Goal: Task Accomplishment & Management: Complete application form

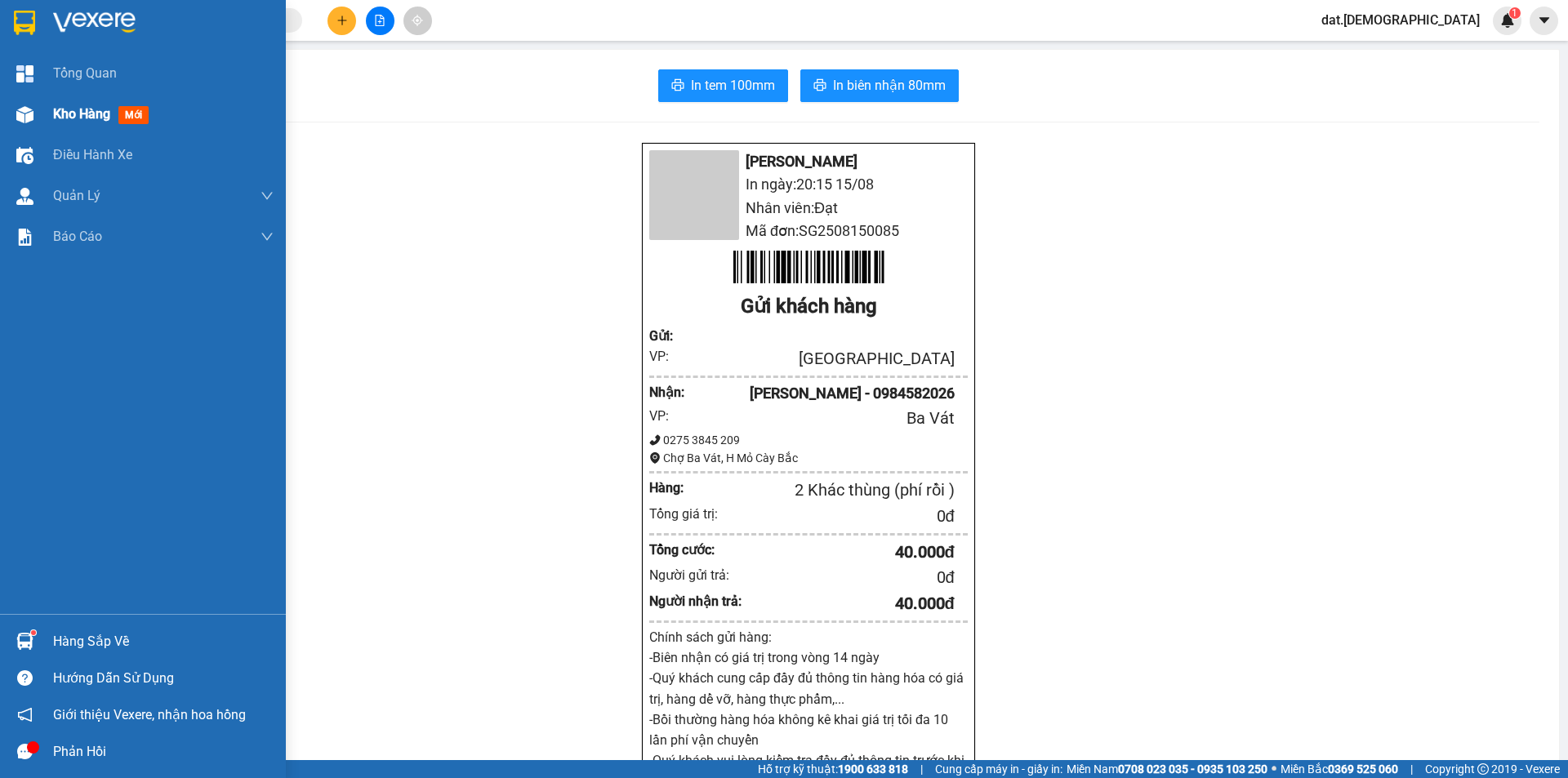
click at [125, 112] on span "mới" at bounding box center [133, 114] width 30 height 18
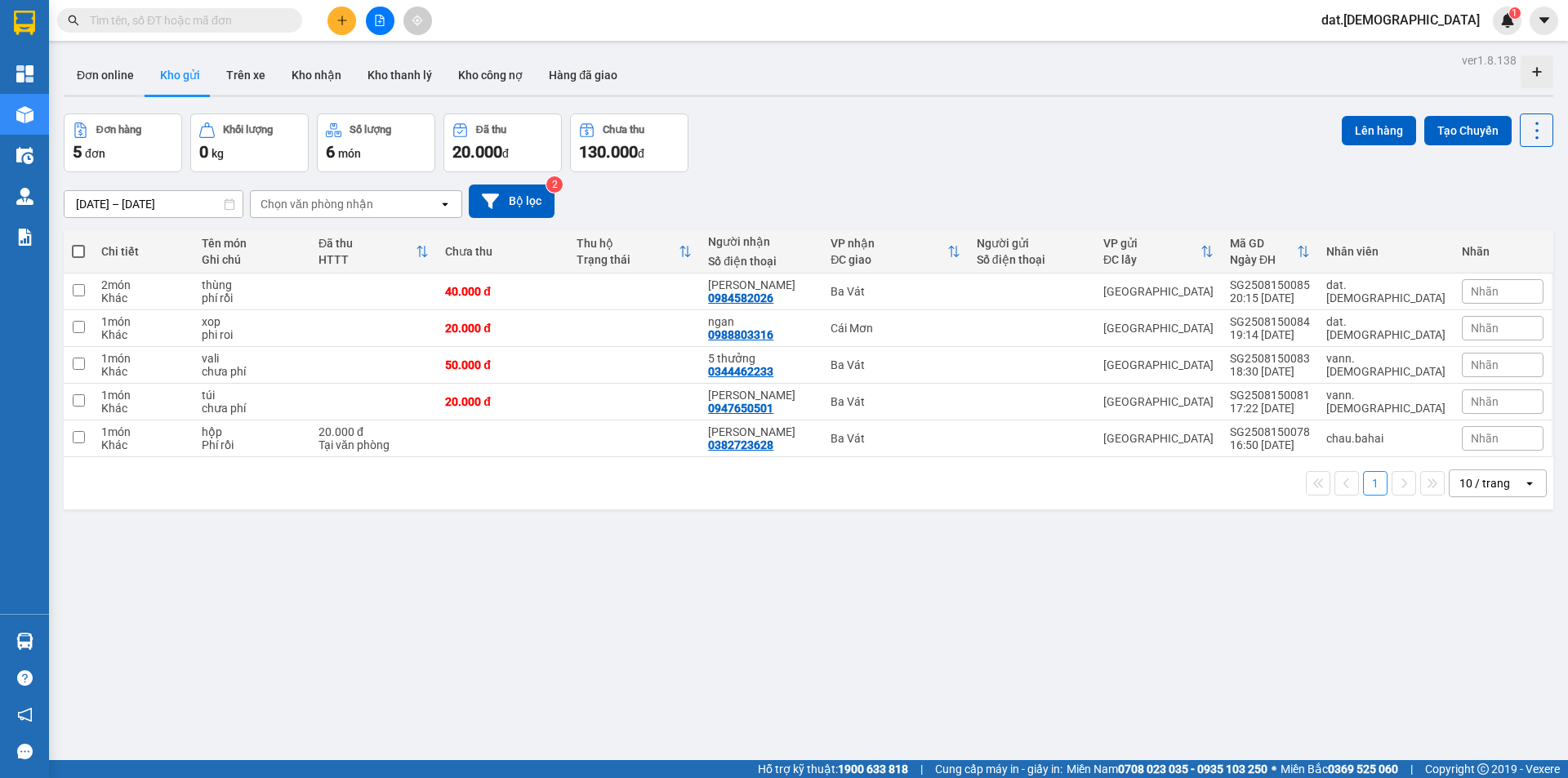
click at [1526, 483] on icon at bounding box center [1528, 484] width 6 height 3
click at [1490, 575] on span "20 / trang" at bounding box center [1475, 576] width 52 height 16
click at [1412, 324] on button at bounding box center [1423, 328] width 23 height 28
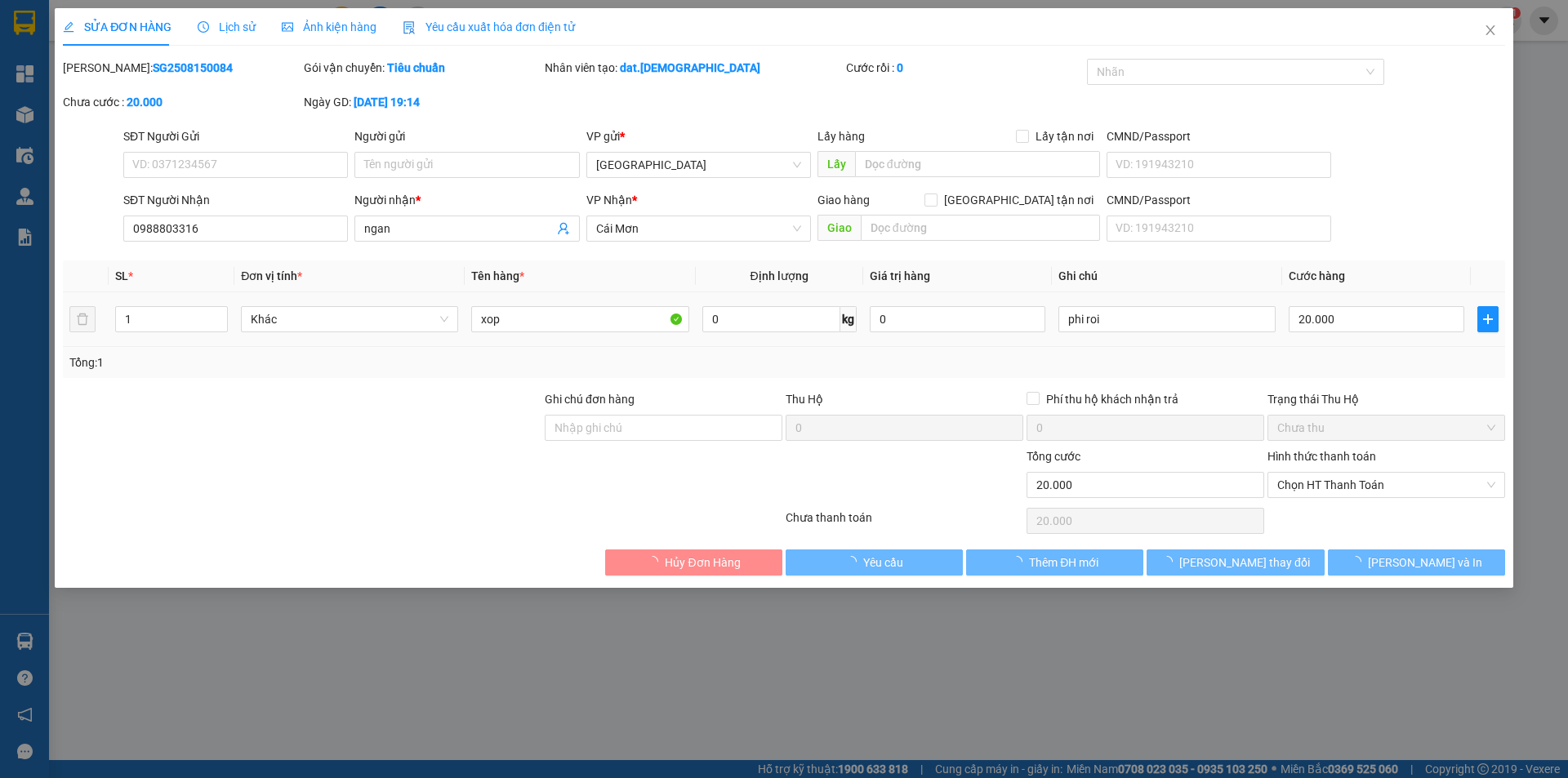
type input "0988803316"
type input "ngan"
type input "20.000"
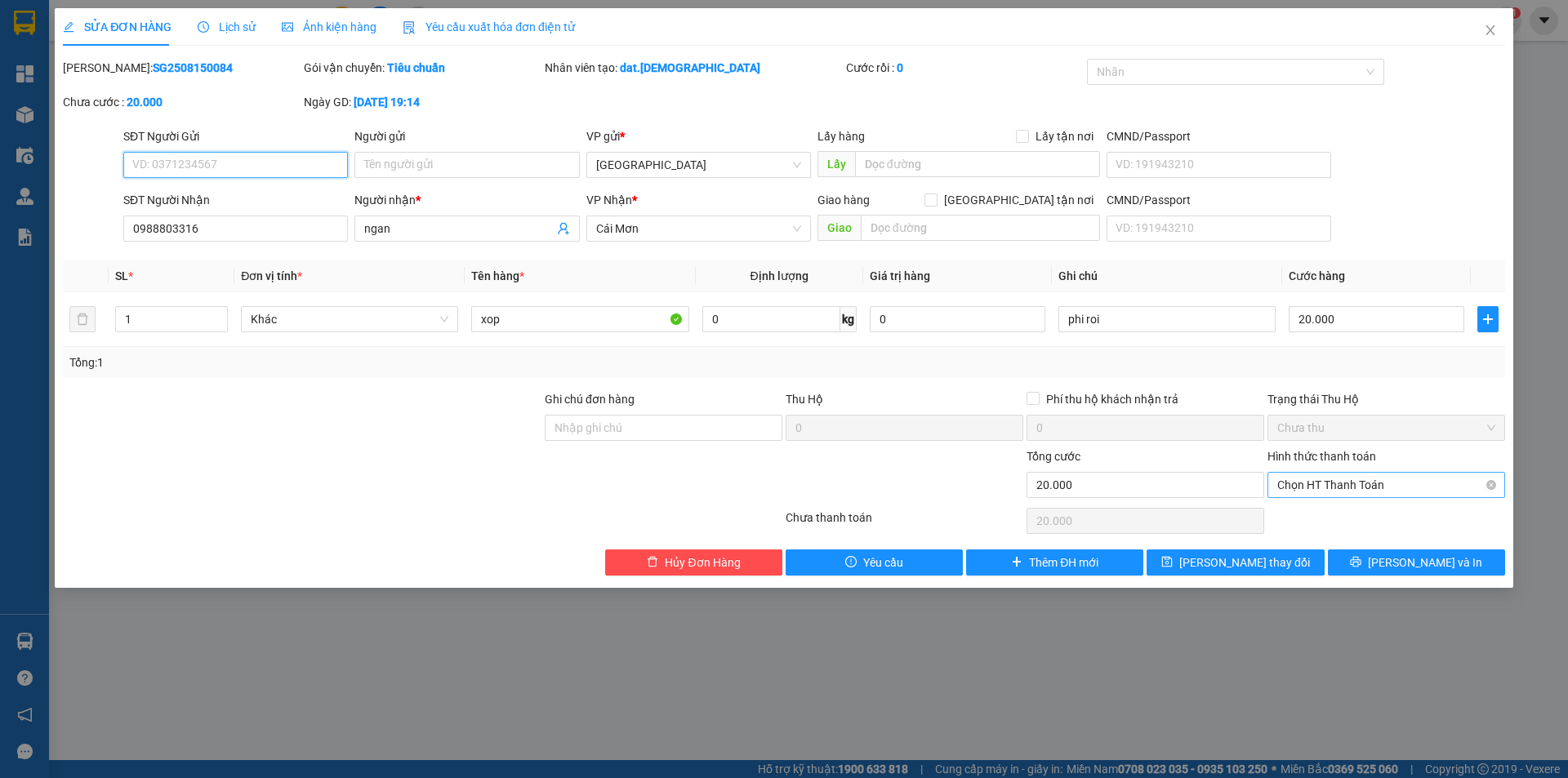
click at [1453, 485] on span "Chọn HT Thanh Toán" at bounding box center [1386, 485] width 218 height 24
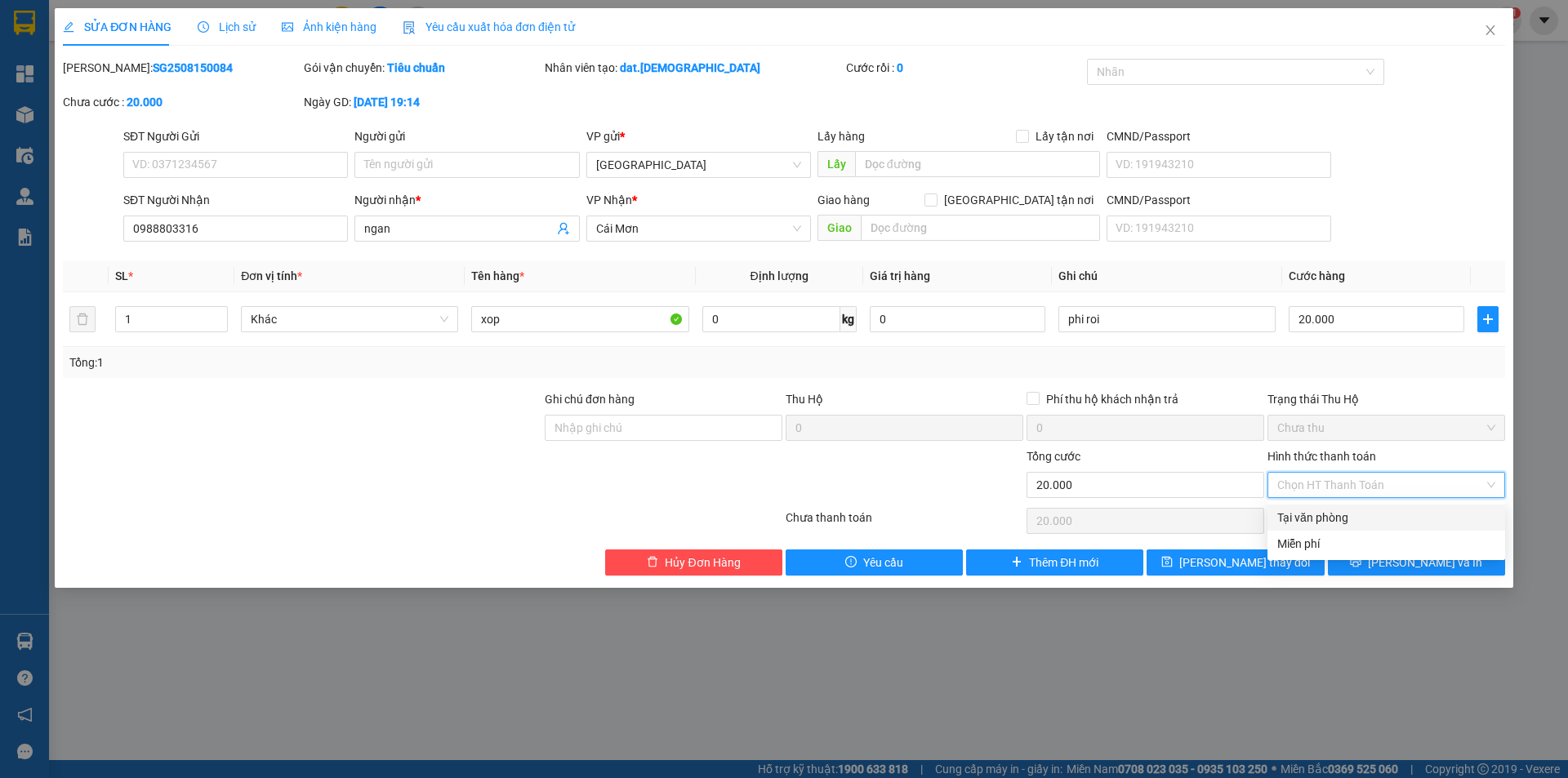
click at [1353, 520] on div "Tại văn phòng" at bounding box center [1386, 517] width 218 height 18
type input "0"
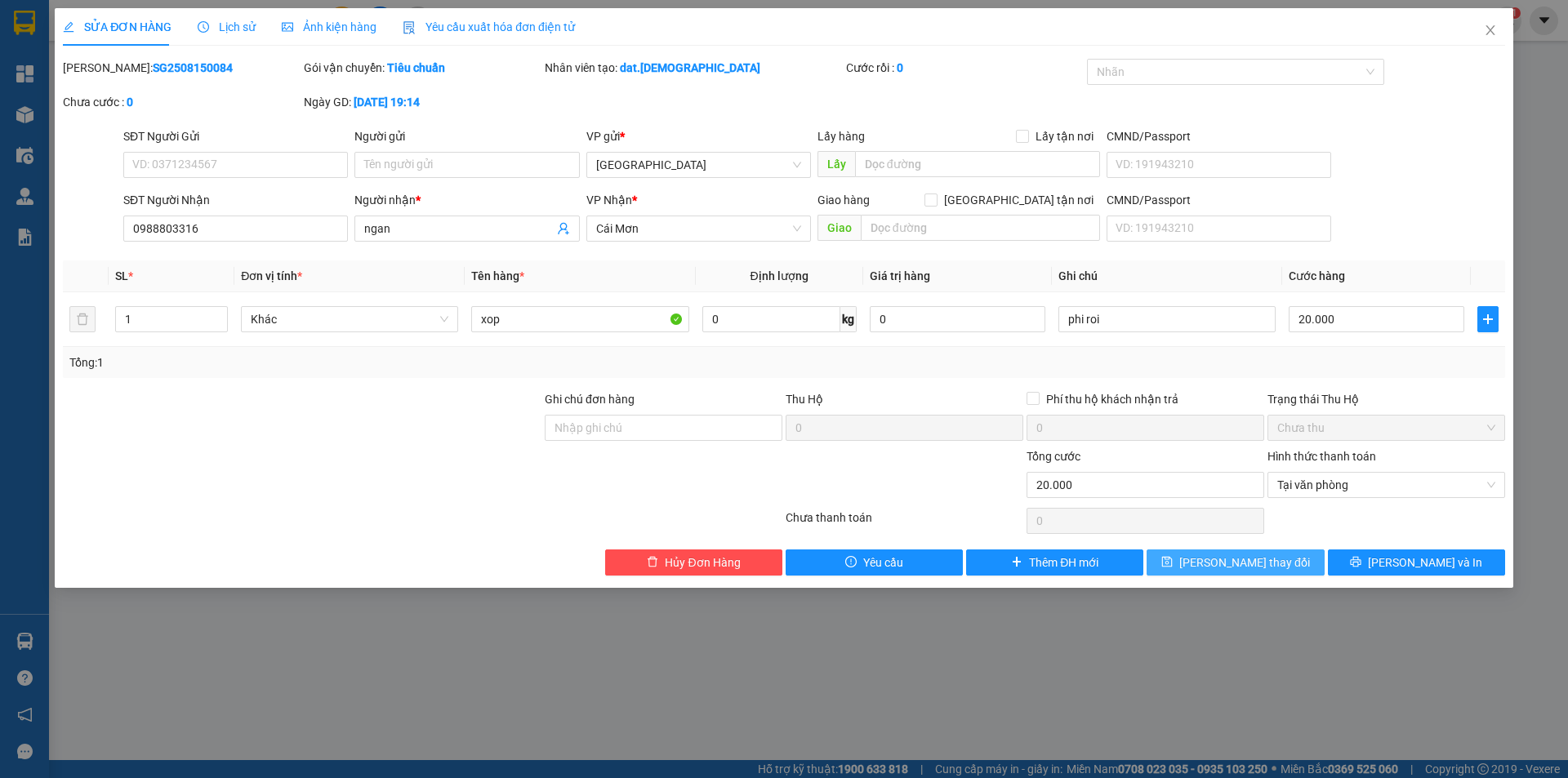
click at [1281, 563] on button "Lưu thay đổi" at bounding box center [1235, 562] width 177 height 26
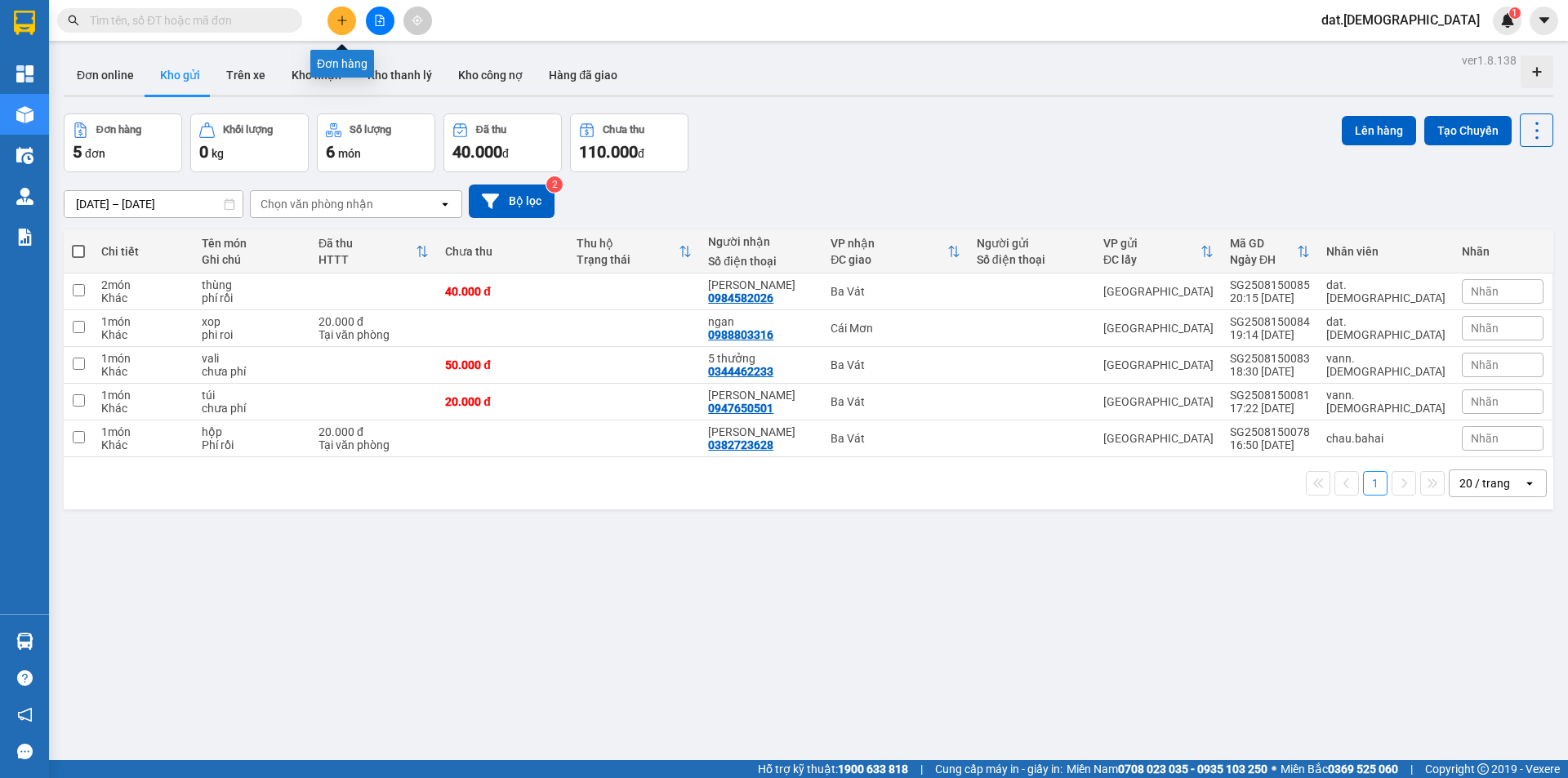
click at [347, 13] on button at bounding box center [341, 21] width 28 height 28
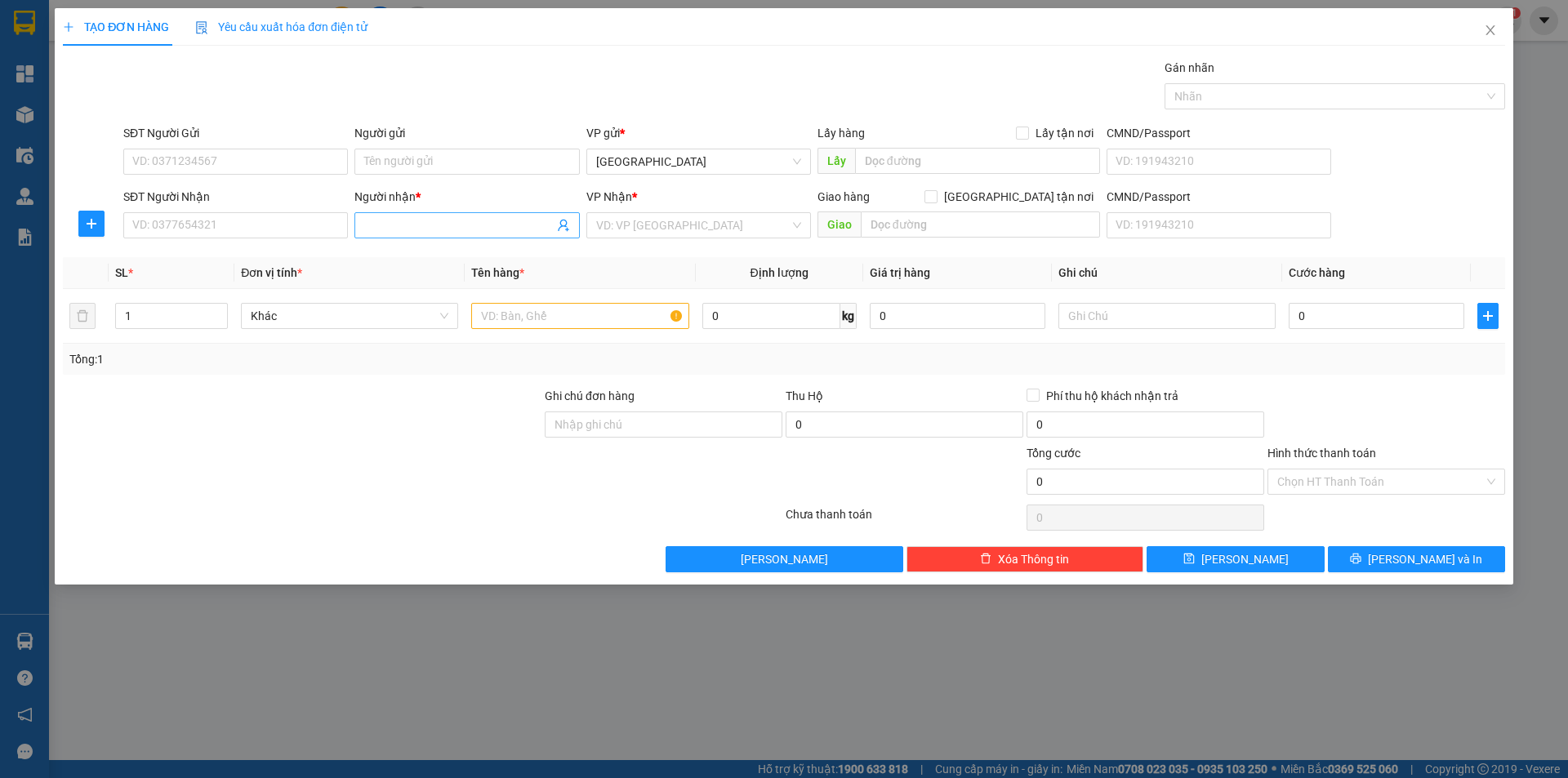
click at [379, 229] on input "Người nhận *" at bounding box center [458, 225] width 188 height 18
type input "Vy Út"
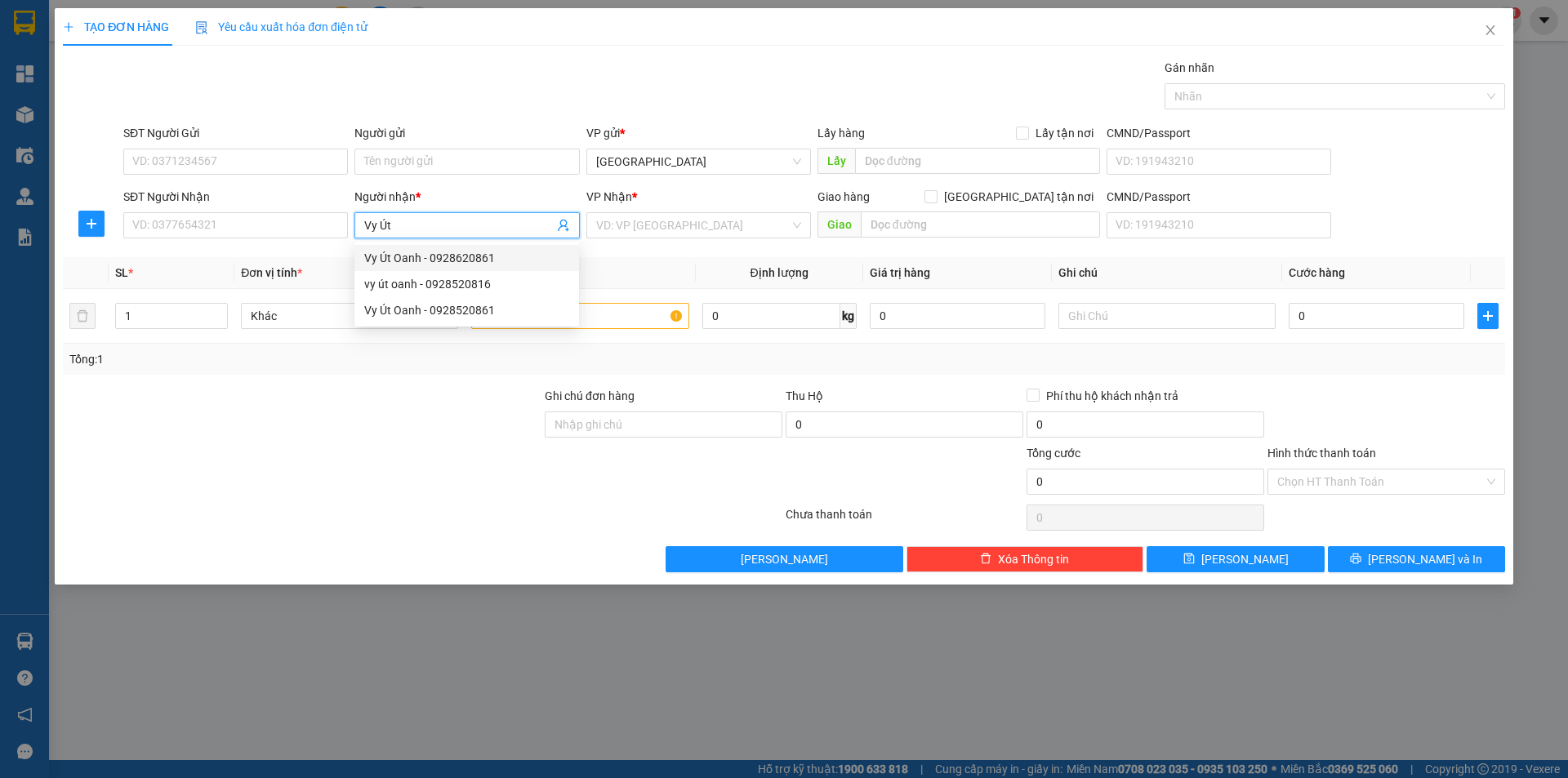
click at [460, 254] on div "Vy Út Oanh - 0928620861" at bounding box center [466, 257] width 205 height 18
type input "0928620861"
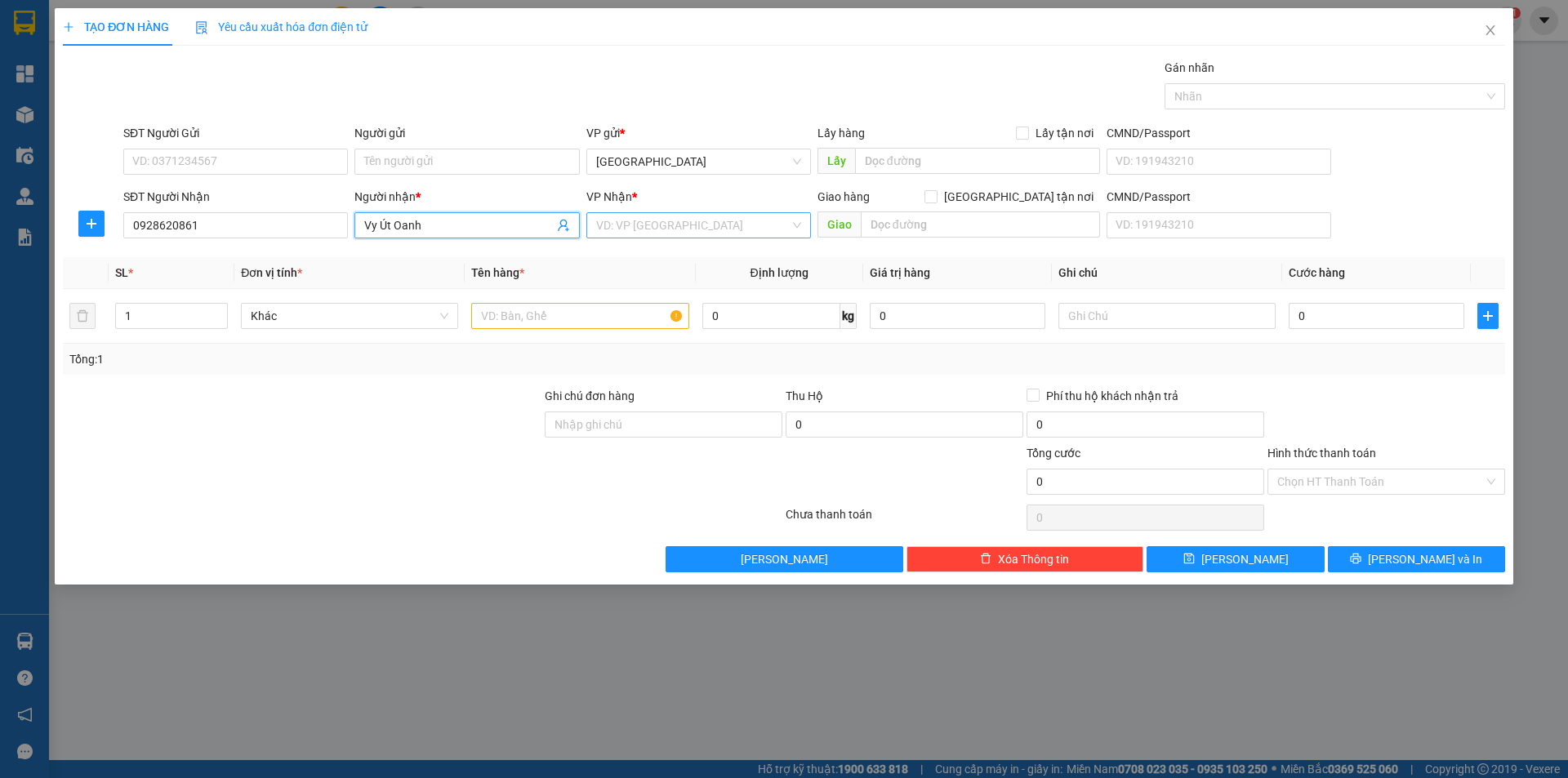
type input "Vy Út Oanh"
click at [656, 228] on input "search" at bounding box center [693, 225] width 194 height 24
click at [633, 312] on div "Cái Mơn" at bounding box center [699, 310] width 205 height 18
click at [532, 317] on input "text" at bounding box center [579, 316] width 217 height 26
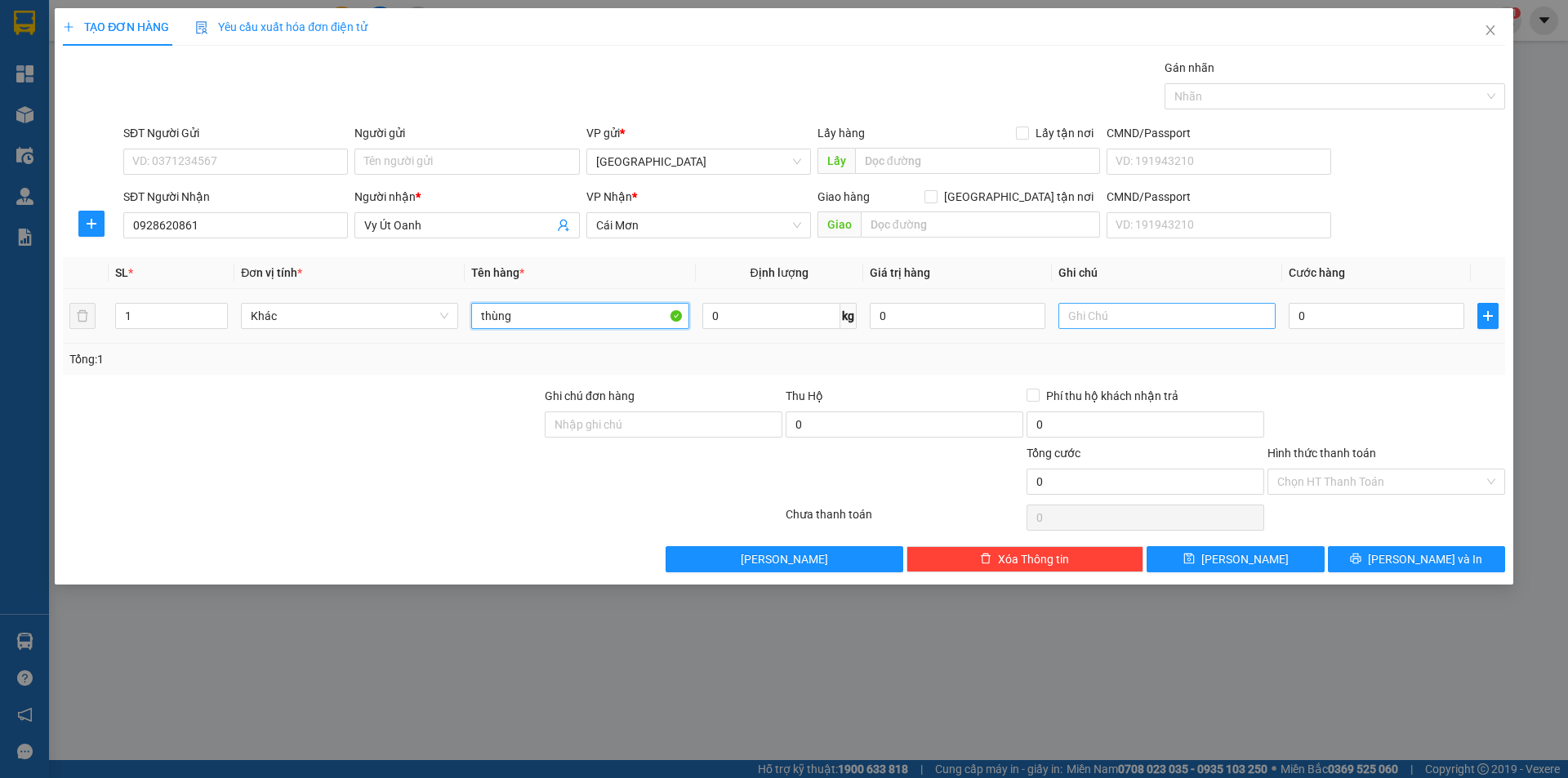
type input "thùng"
click at [1076, 311] on input "text" at bounding box center [1167, 316] width 217 height 26
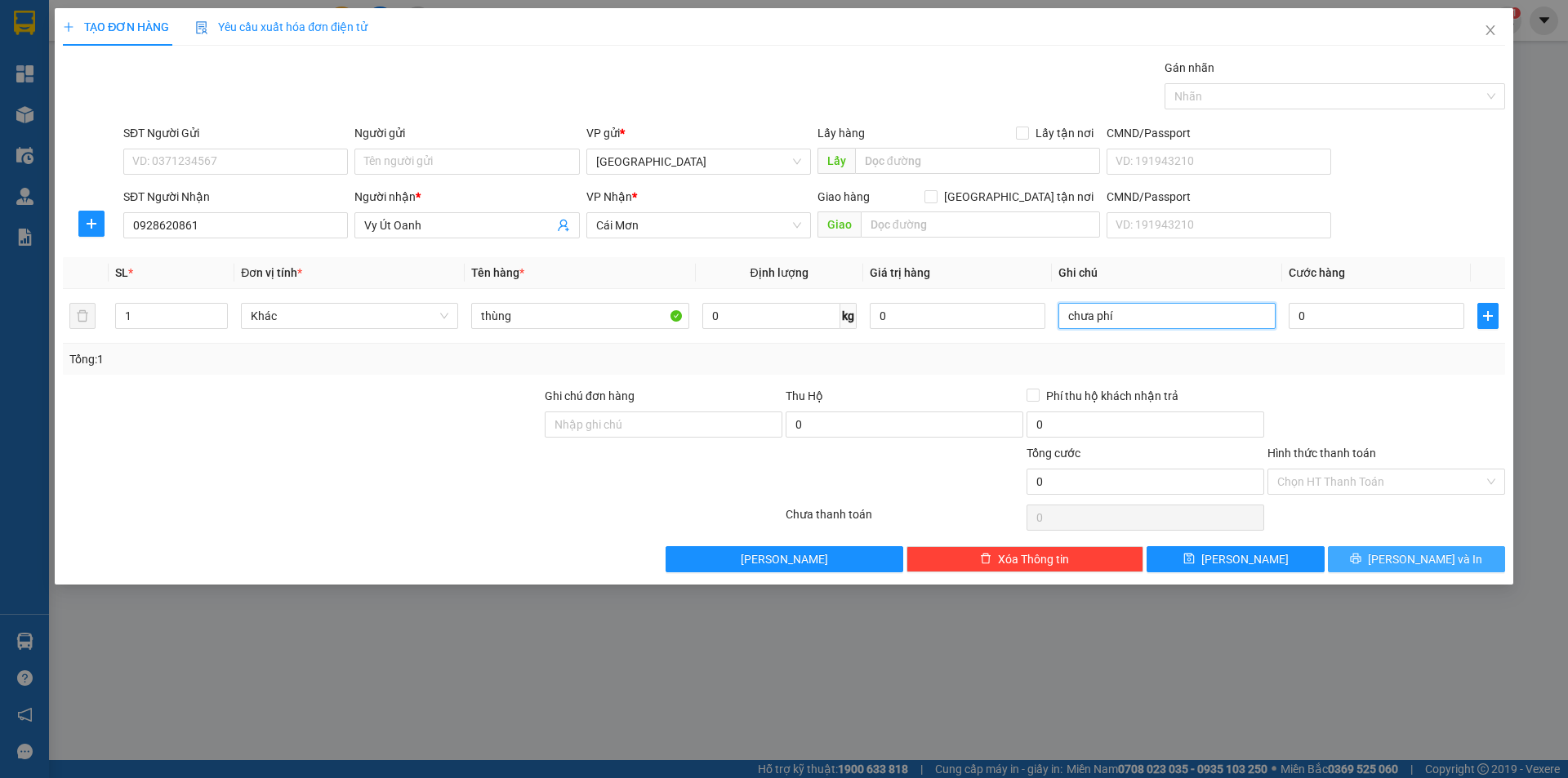
type input "chưa phí"
click at [1399, 561] on button "Lưu và In" at bounding box center [1417, 559] width 177 height 26
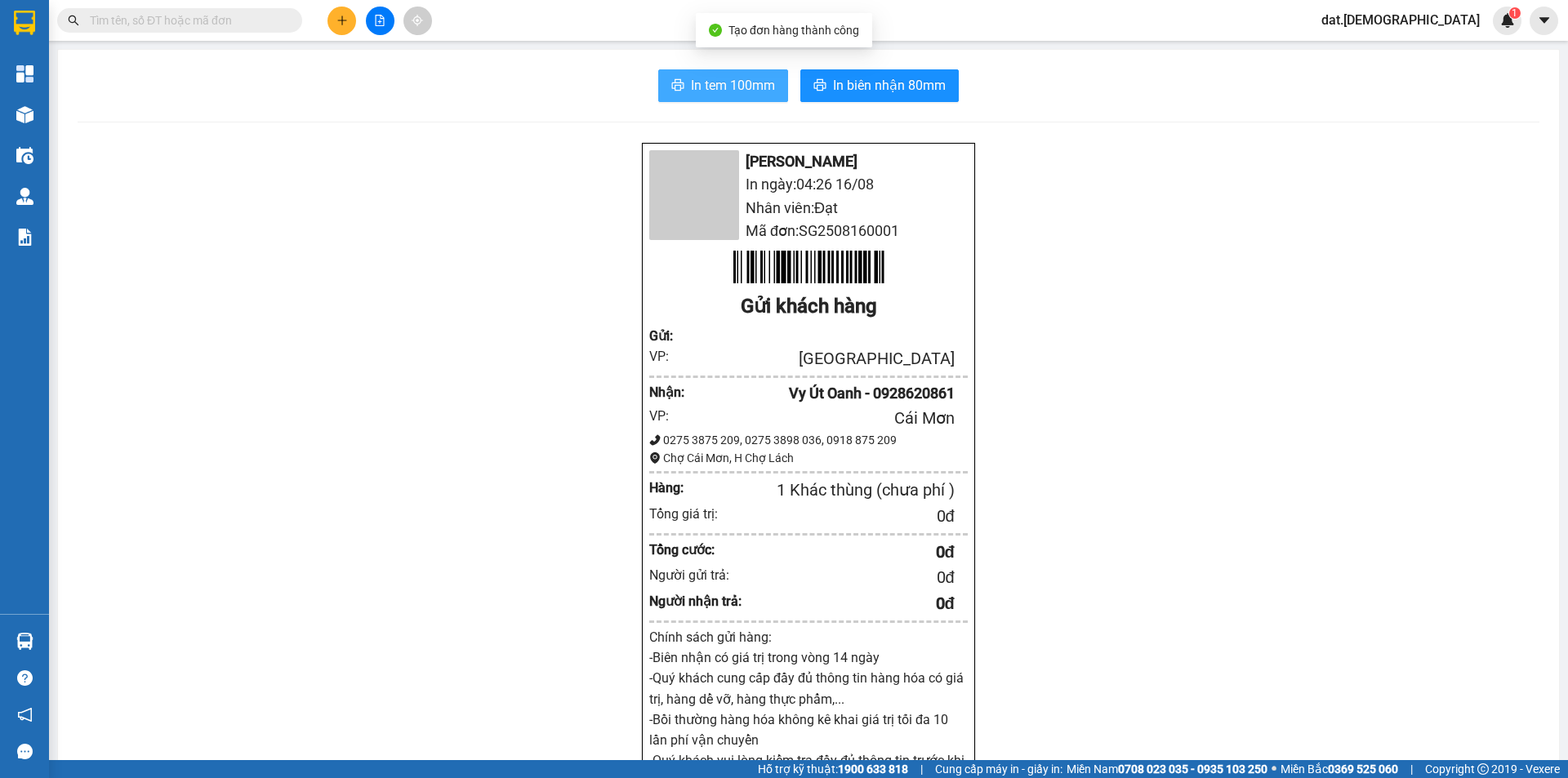
click at [705, 83] on span "In tem 100mm" at bounding box center [733, 85] width 84 height 21
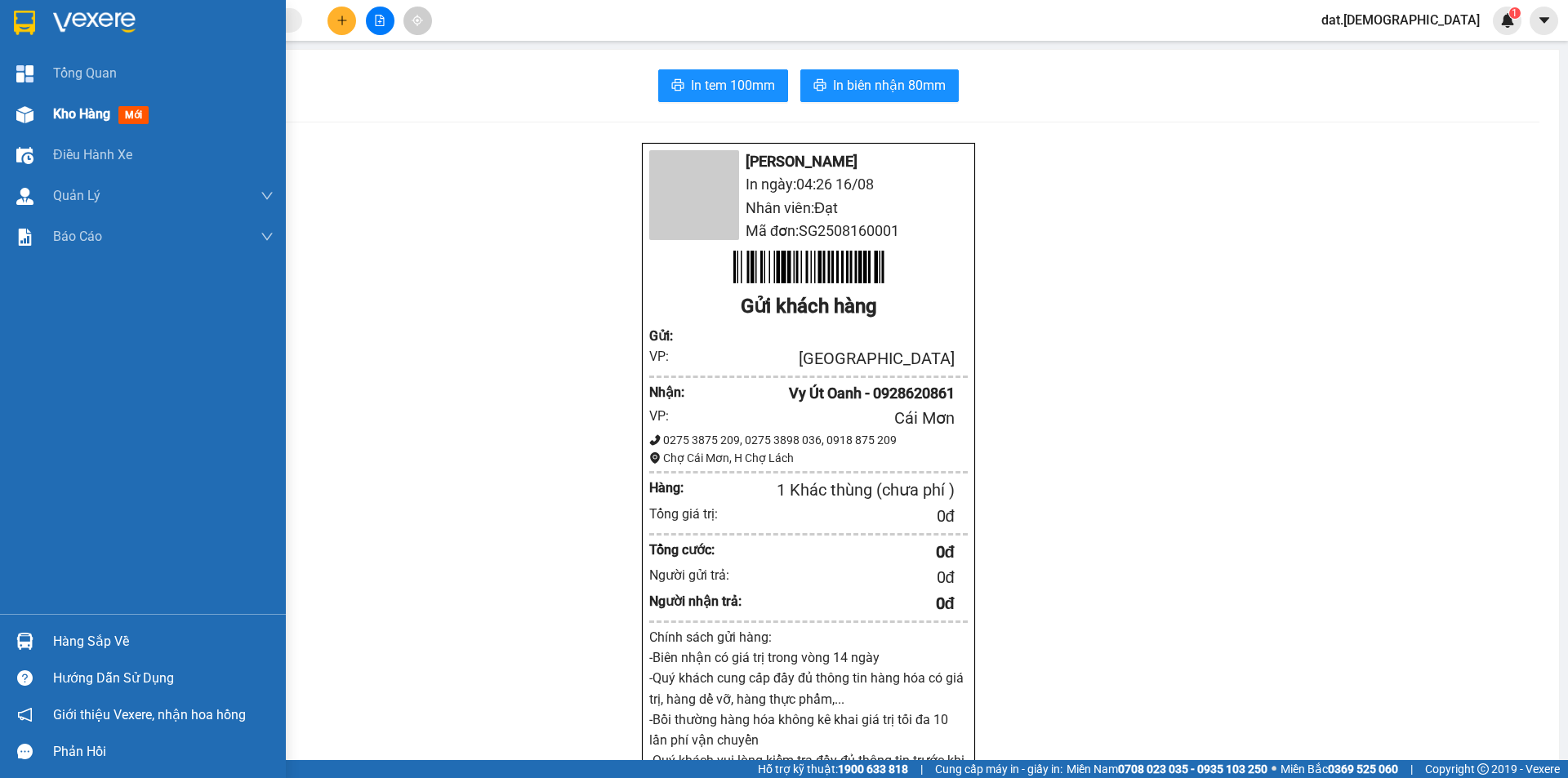
click at [134, 114] on span "mới" at bounding box center [133, 114] width 30 height 18
